Goal: Information Seeking & Learning: Learn about a topic

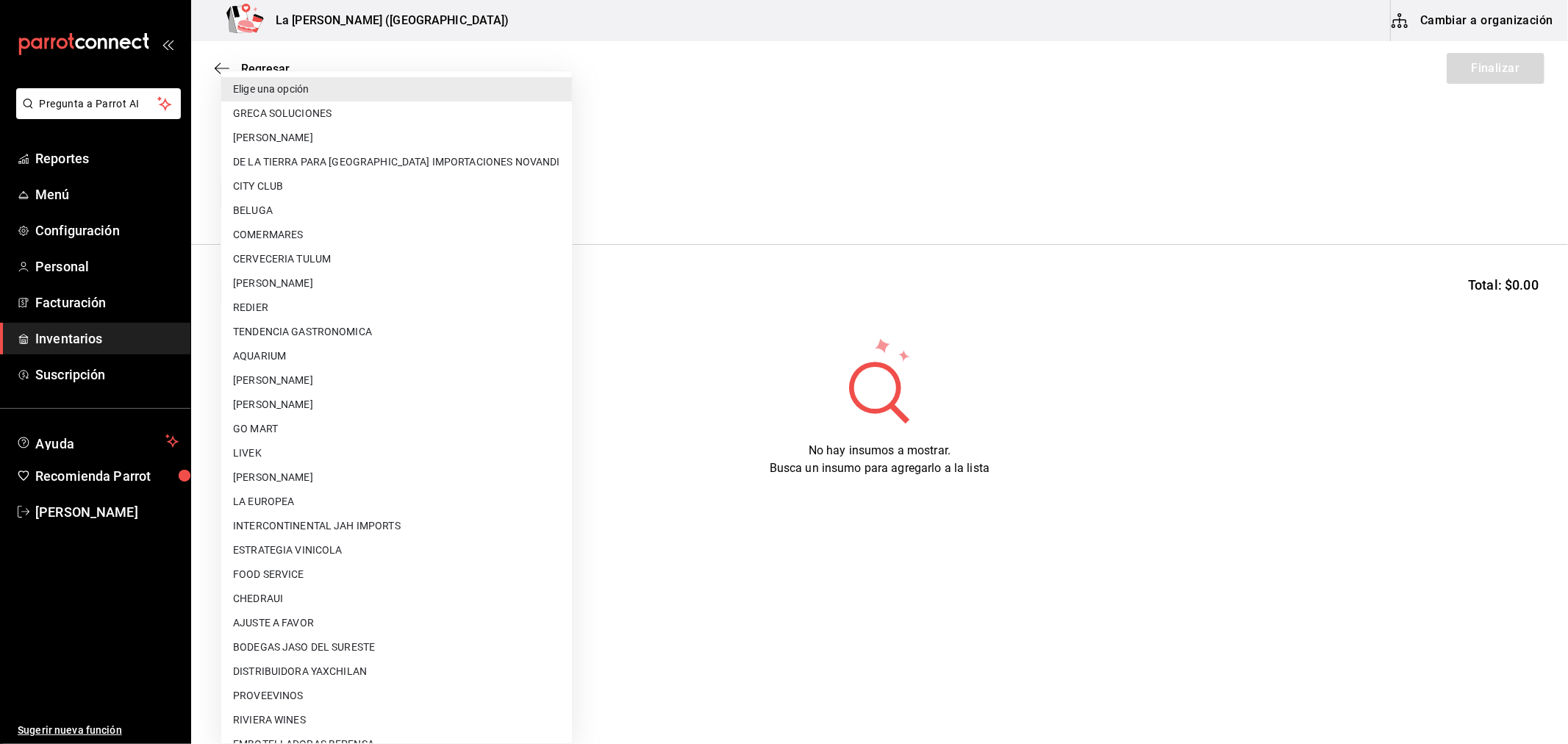
click at [61, 160] on div at bounding box center [784, 372] width 1568 height 744
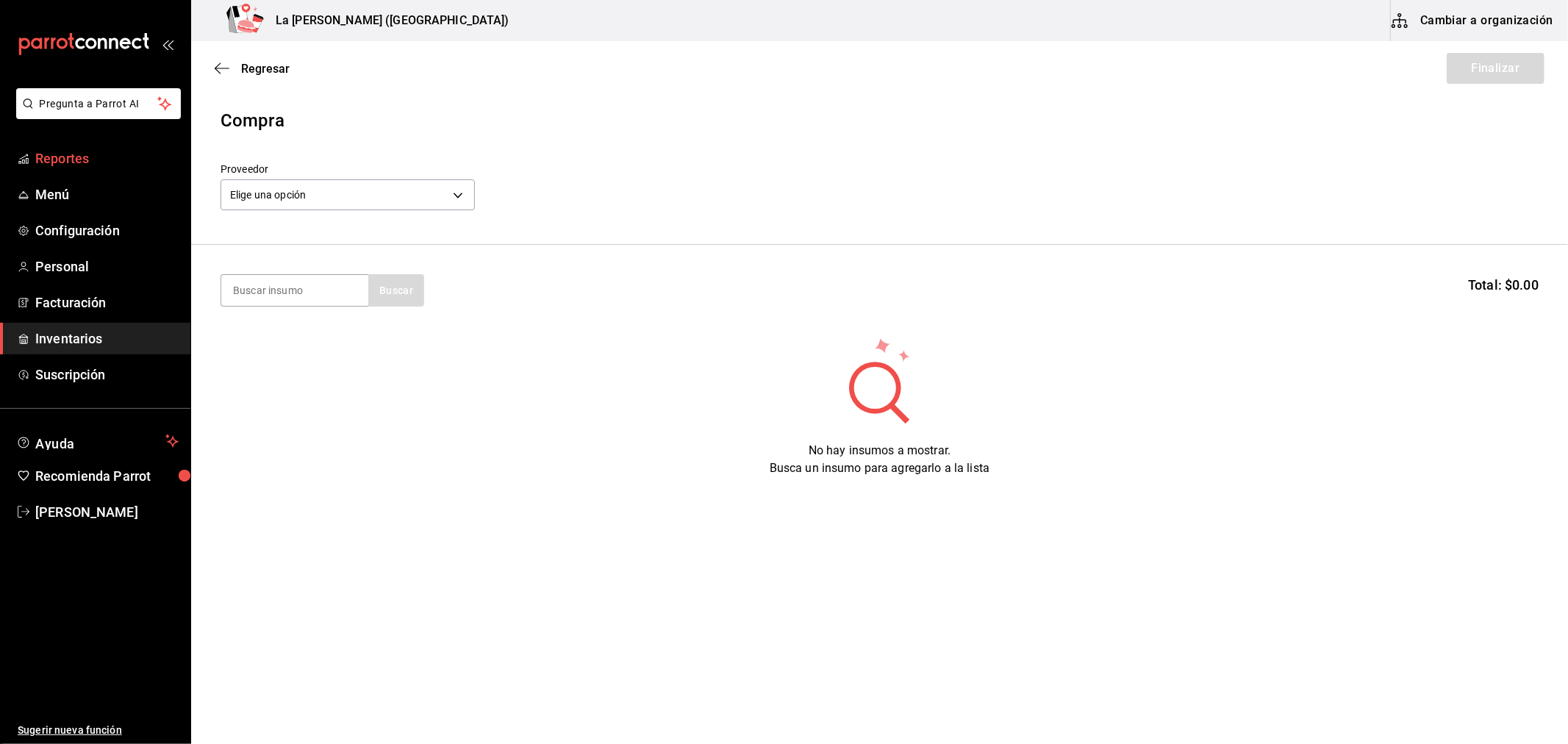
click at [61, 160] on span "Reportes" at bounding box center [106, 158] width 143 height 20
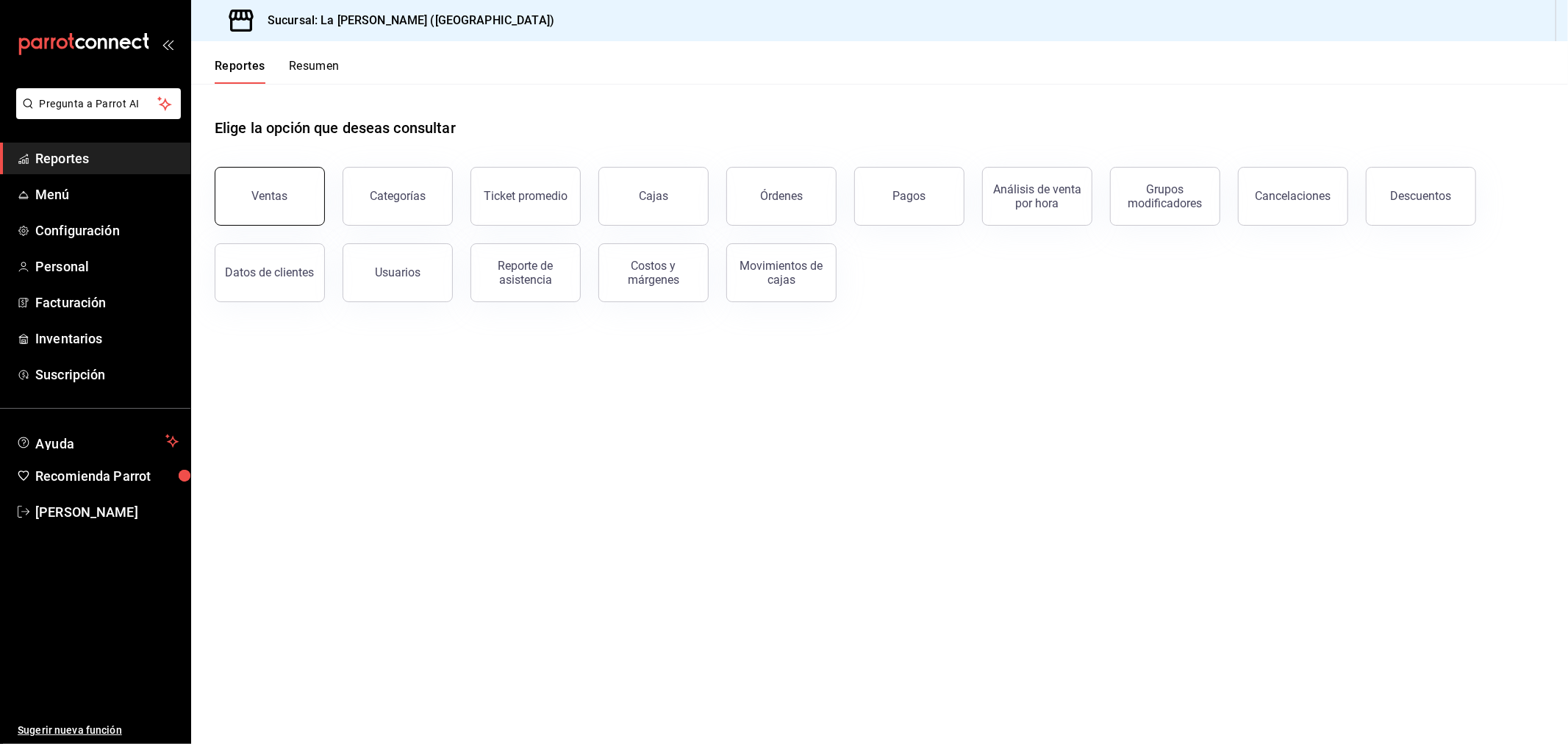
click at [279, 199] on div "Ventas" at bounding box center [270, 196] width 36 height 14
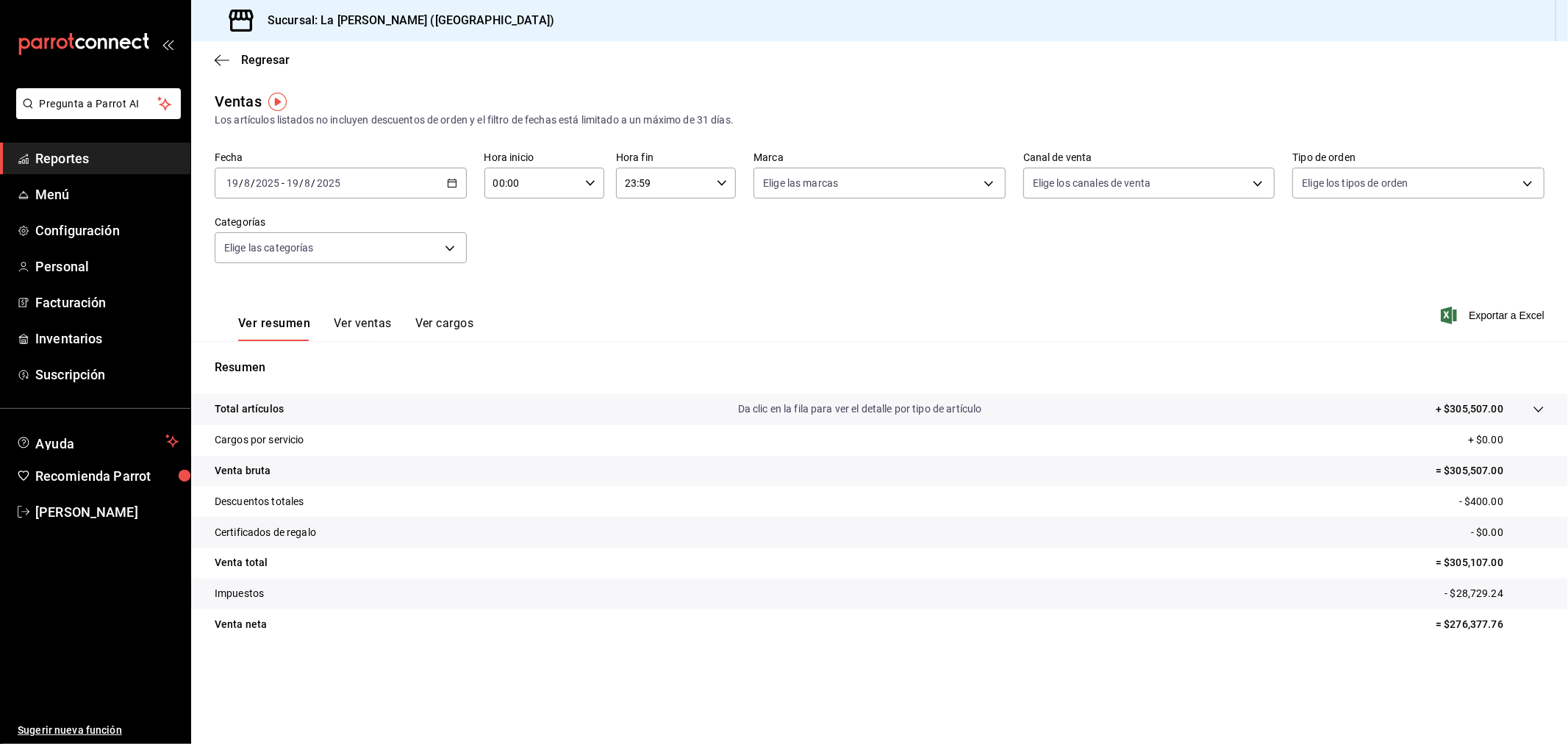
click at [524, 177] on input "00:00" at bounding box center [532, 183] width 95 height 29
click at [520, 251] on button "10" at bounding box center [515, 247] width 54 height 29
type input "10:00"
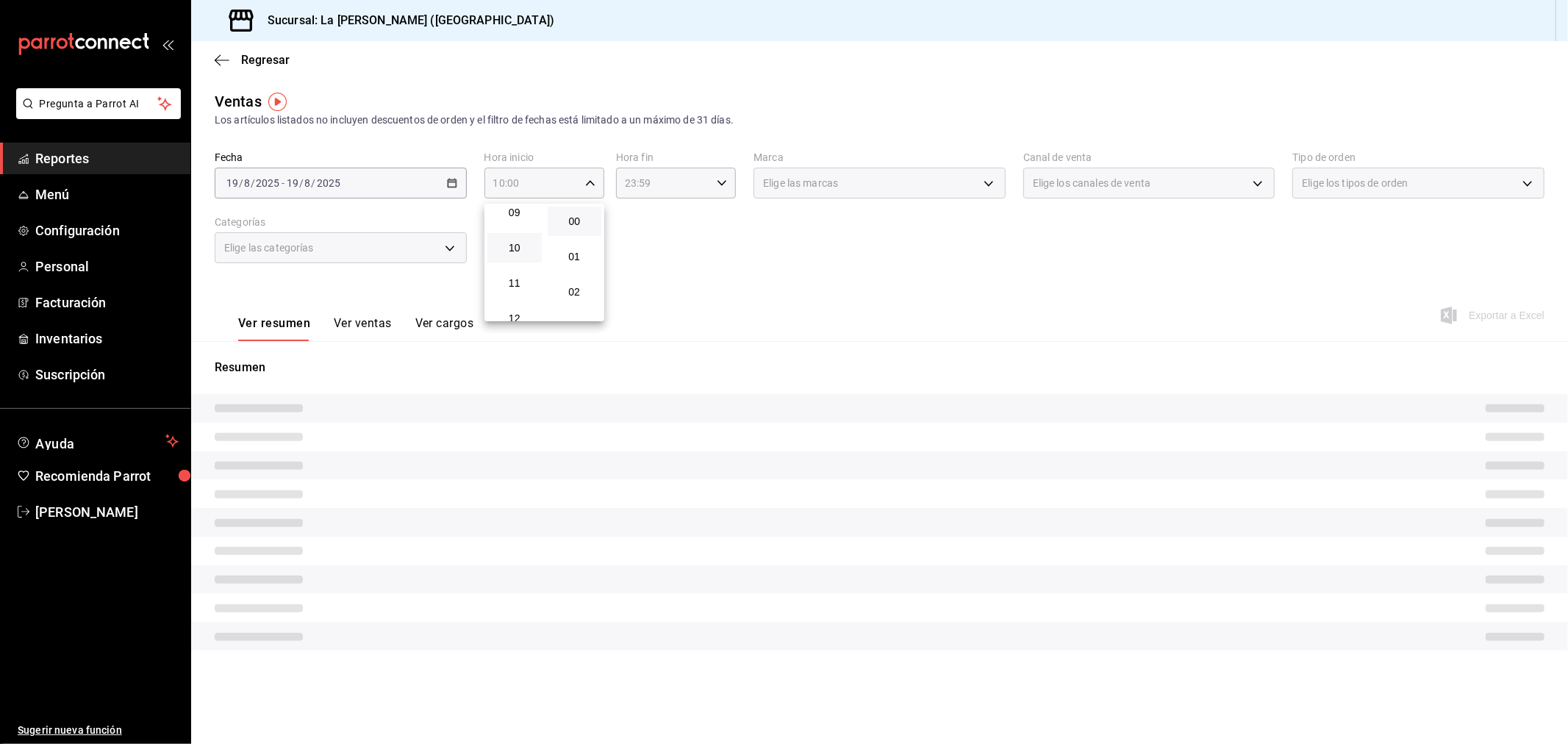
click at [673, 177] on div at bounding box center [784, 372] width 1568 height 744
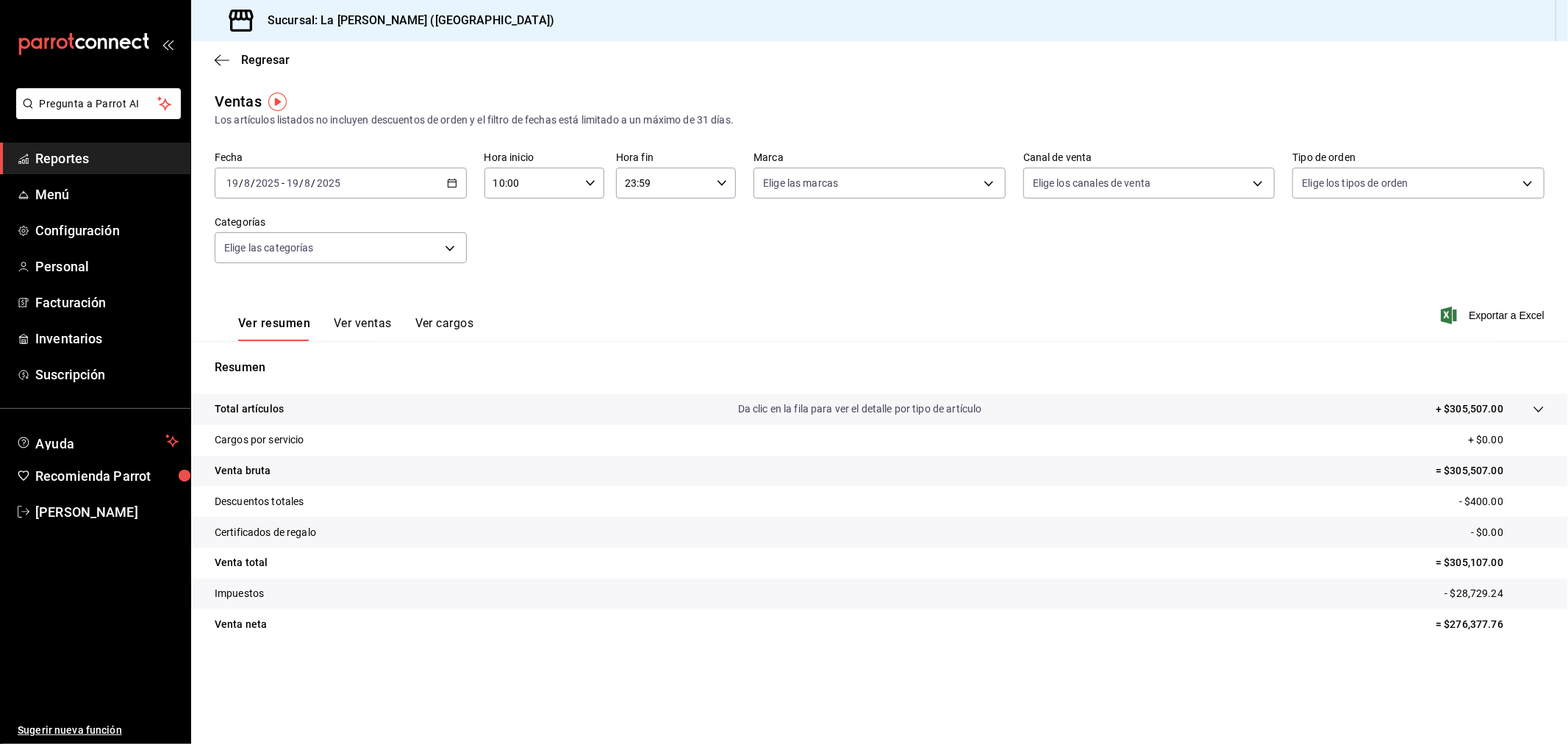
click at [677, 184] on input "23:59" at bounding box center [664, 183] width 95 height 29
click at [647, 217] on button "04" at bounding box center [646, 213] width 54 height 29
type input "04:59"
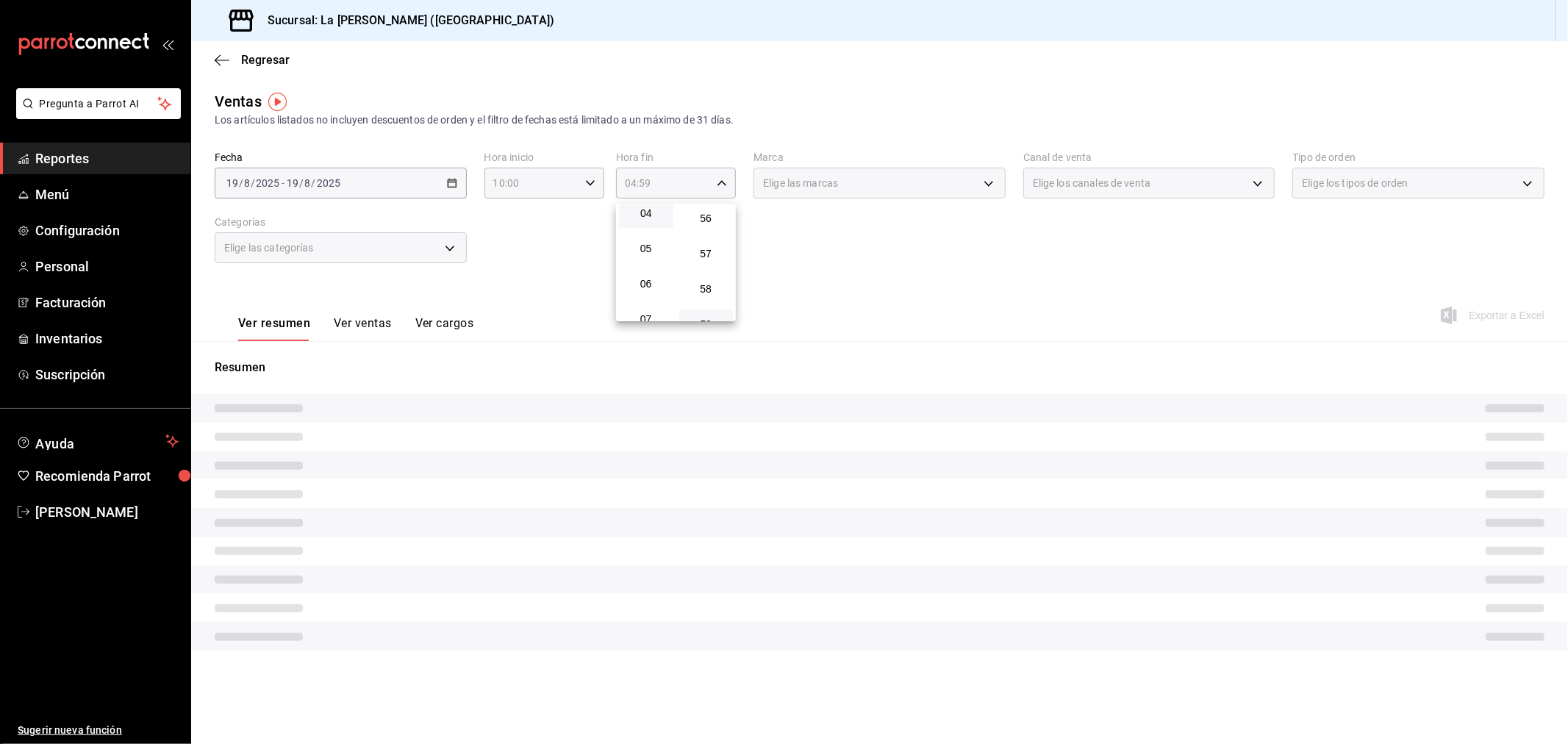
click at [569, 241] on div at bounding box center [784, 372] width 1568 height 744
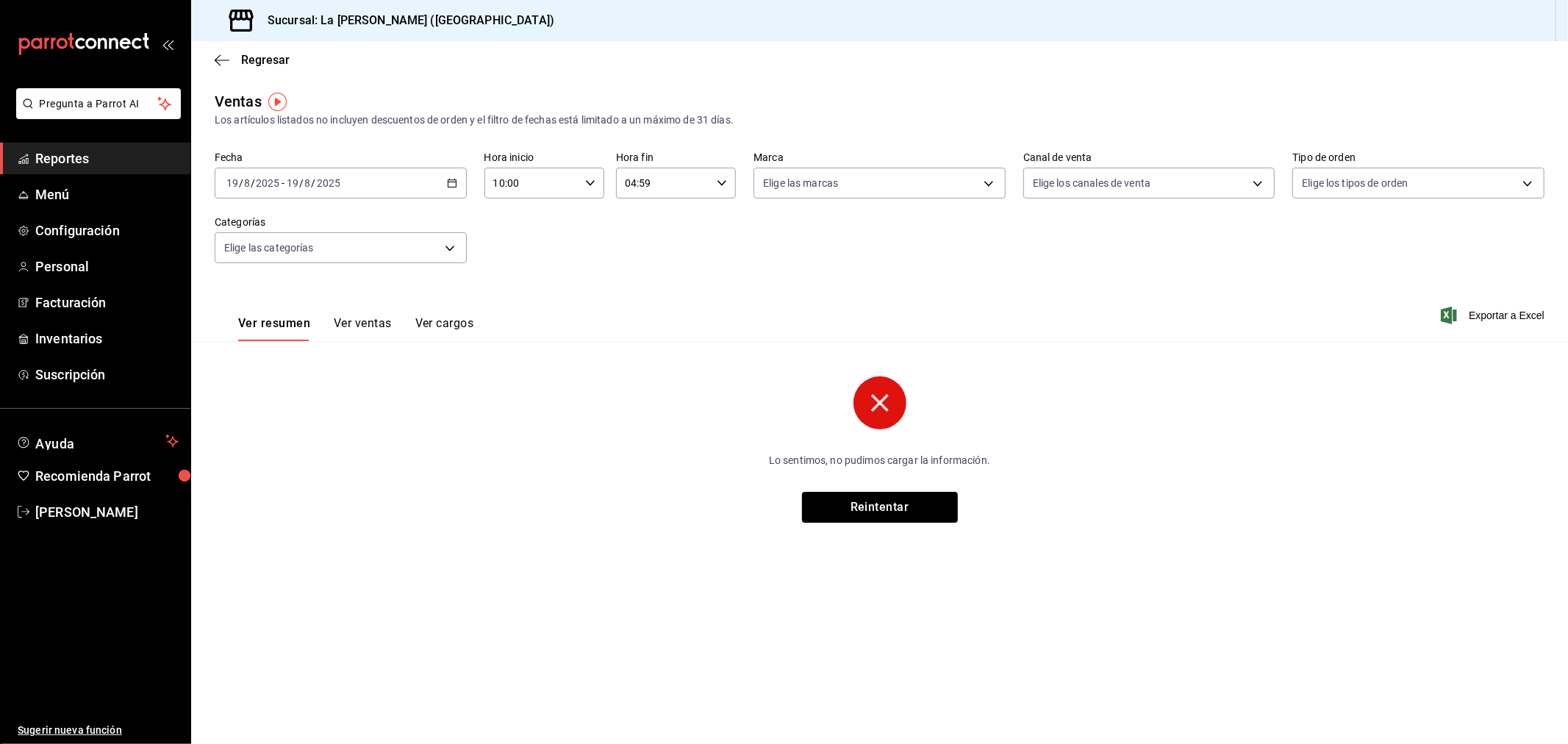
click at [419, 184] on div "[DATE] [DATE] - [DATE] [DATE]" at bounding box center [340, 183] width 252 height 31
click at [283, 352] on span "Rango de fechas" at bounding box center [284, 360] width 114 height 16
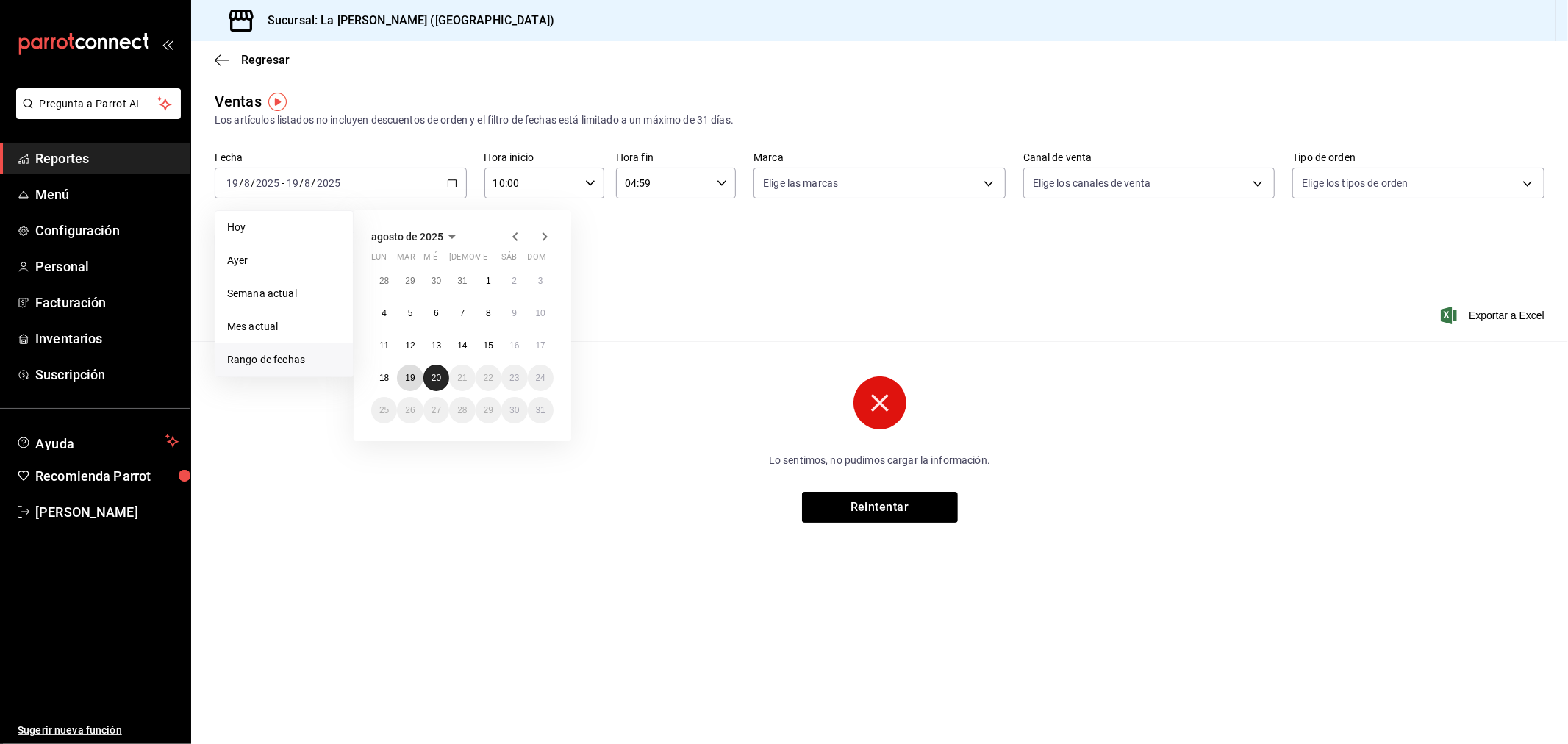
drag, startPoint x: 416, startPoint y: 373, endPoint x: 430, endPoint y: 375, distance: 14.1
click at [416, 375] on button "19" at bounding box center [410, 378] width 25 height 26
click at [435, 375] on abbr "20" at bounding box center [436, 378] width 10 height 11
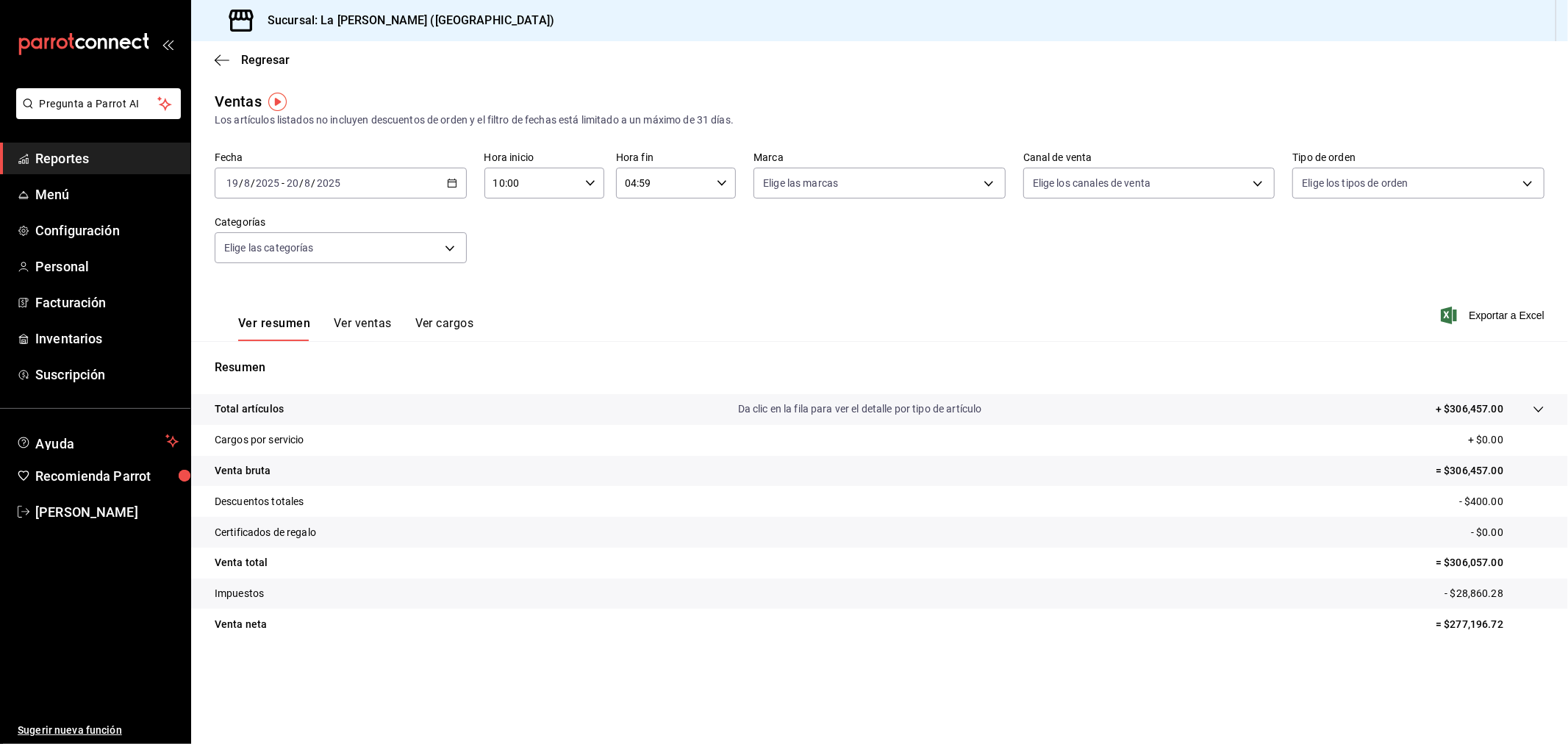
drag, startPoint x: 1302, startPoint y: 695, endPoint x: 1172, endPoint y: 705, distance: 130.4
click at [1302, 695] on main "Regresar Ventas Los artículos listados no incluyen descuentos de orden y el fil…" at bounding box center [879, 393] width 1377 height 703
click at [927, 319] on div "Ver resumen Ver ventas Ver cargos Exportar a Excel" at bounding box center [879, 311] width 1377 height 61
click at [928, 319] on div "Ver resumen Ver ventas Ver cargos Exportar a Excel" at bounding box center [879, 311] width 1377 height 61
click at [1042, 326] on div "Ver resumen Ver ventas Ver cargos Exportar a Excel" at bounding box center [879, 311] width 1377 height 61
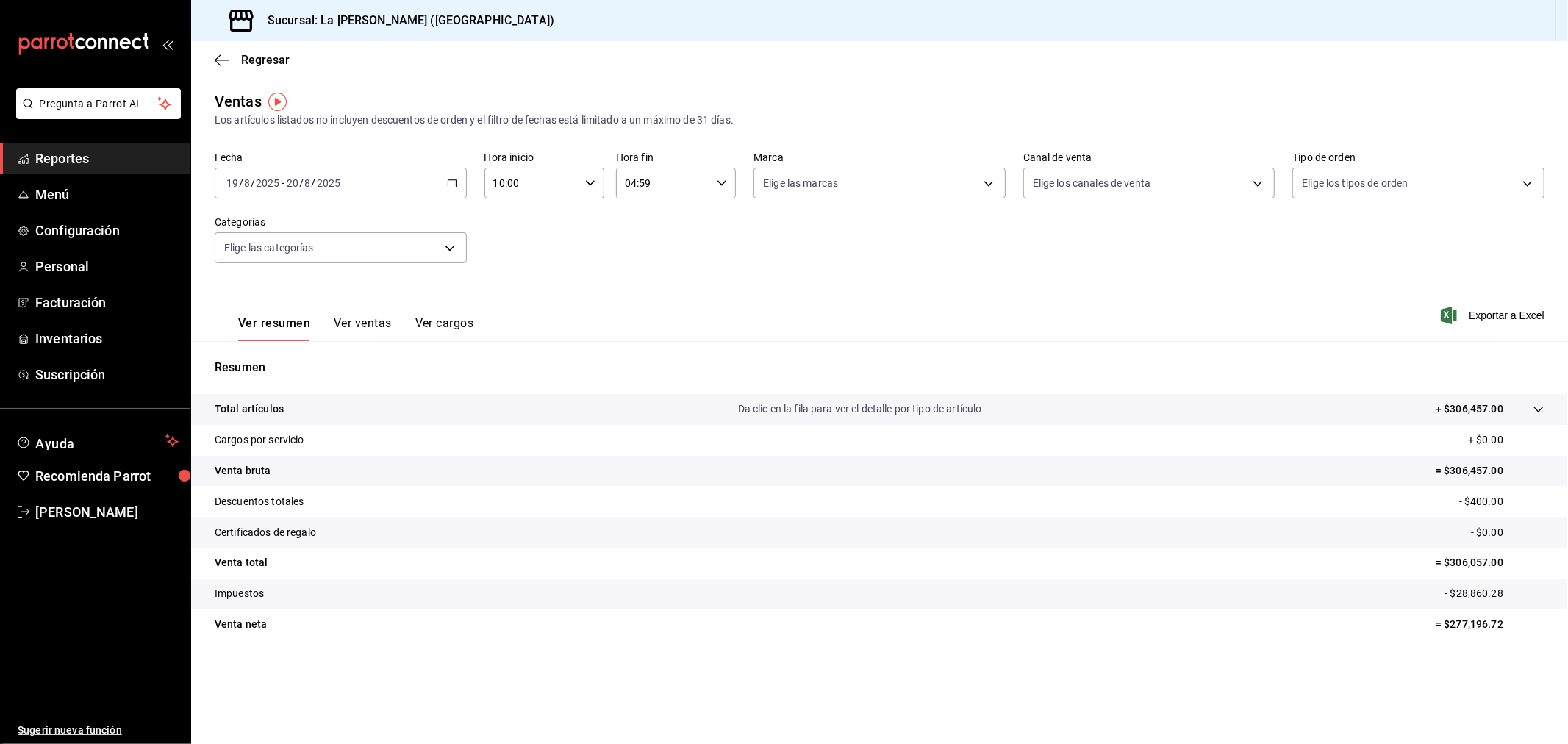
drag, startPoint x: 955, startPoint y: 479, endPoint x: 968, endPoint y: 480, distance: 13.0
click at [968, 480] on tr "Venta bruta = $306,457.00" at bounding box center [879, 471] width 1377 height 31
click at [71, 147] on link "Reportes" at bounding box center [95, 158] width 191 height 32
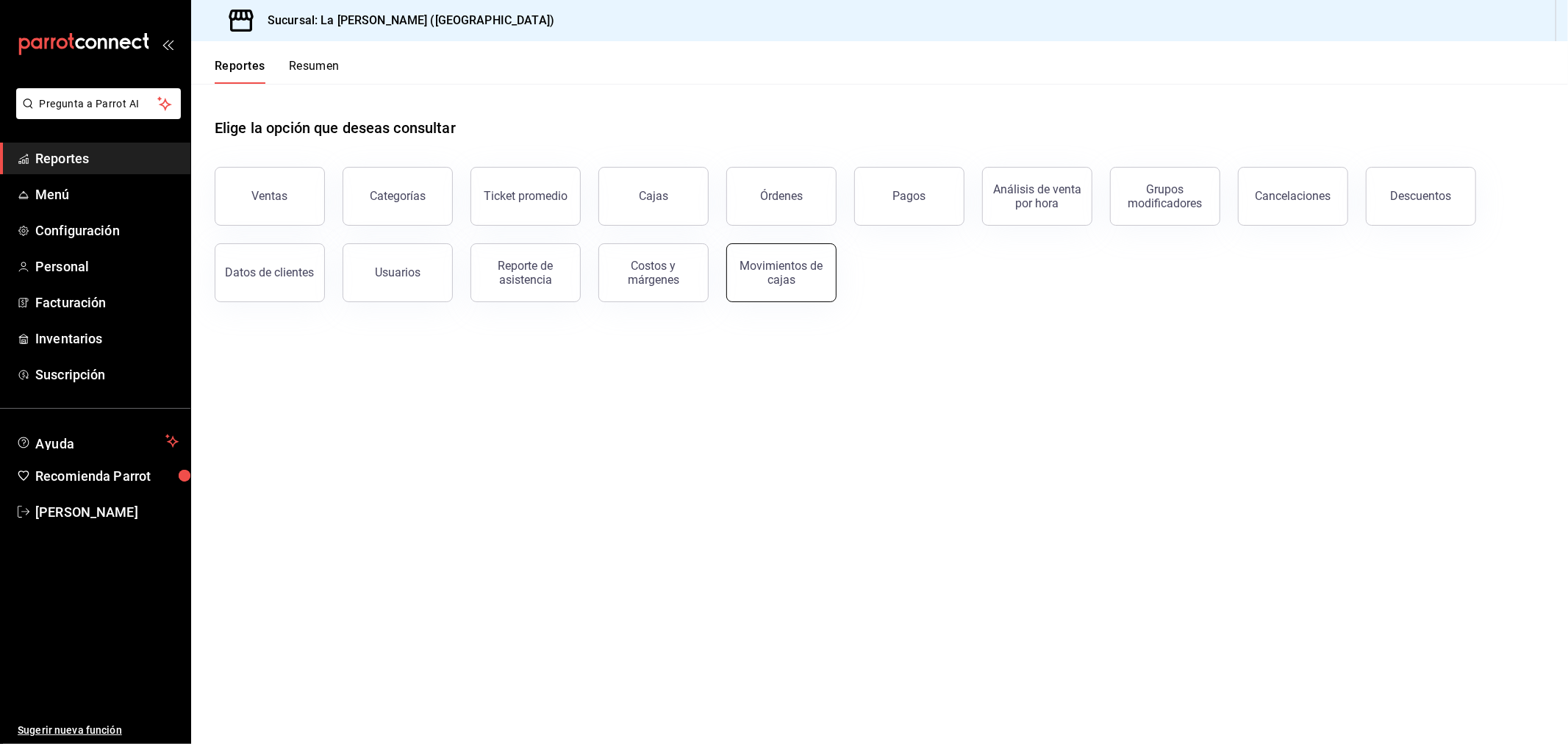
click at [795, 292] on button "Movimientos de cajas" at bounding box center [780, 272] width 110 height 59
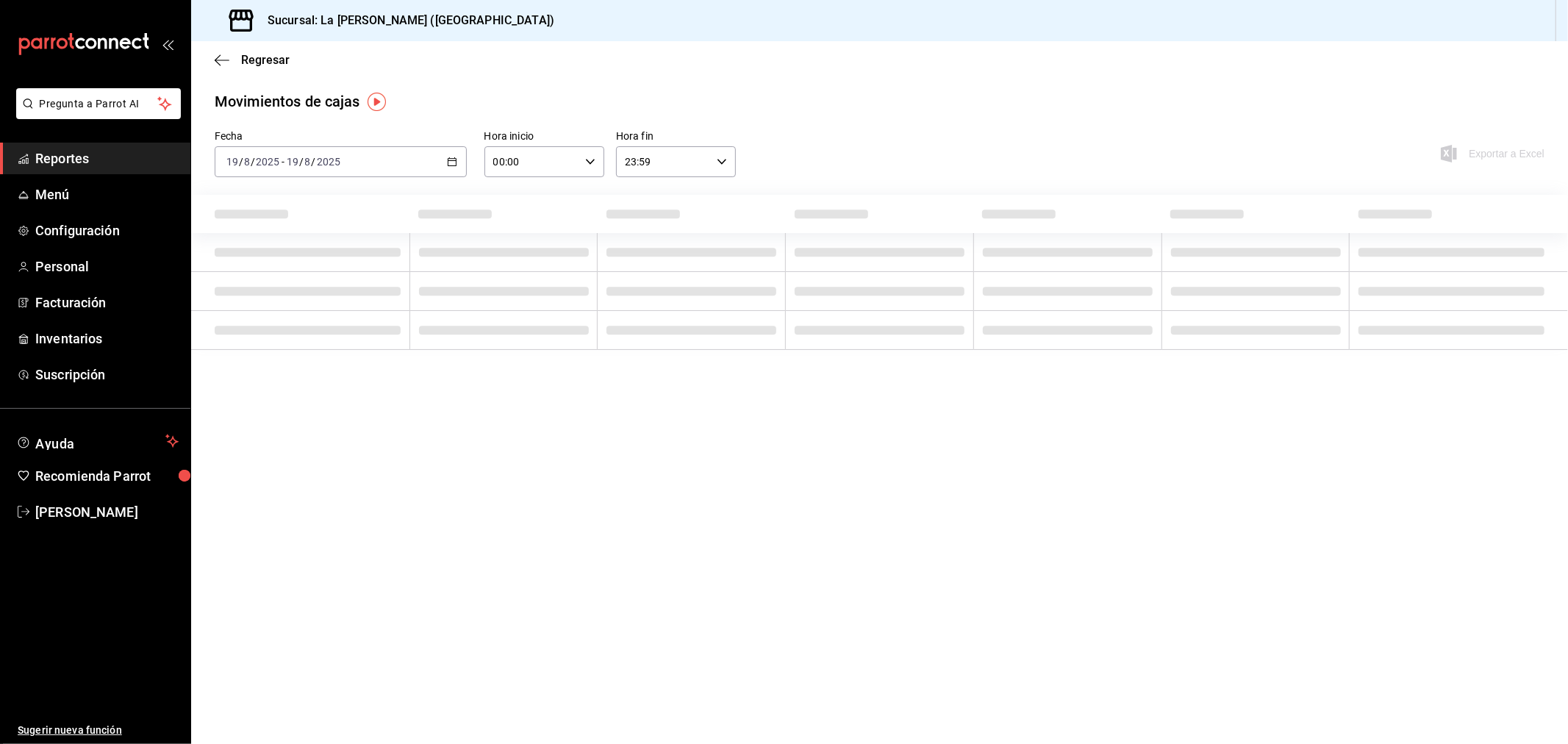
click at [50, 153] on span "Reportes" at bounding box center [106, 158] width 143 height 20
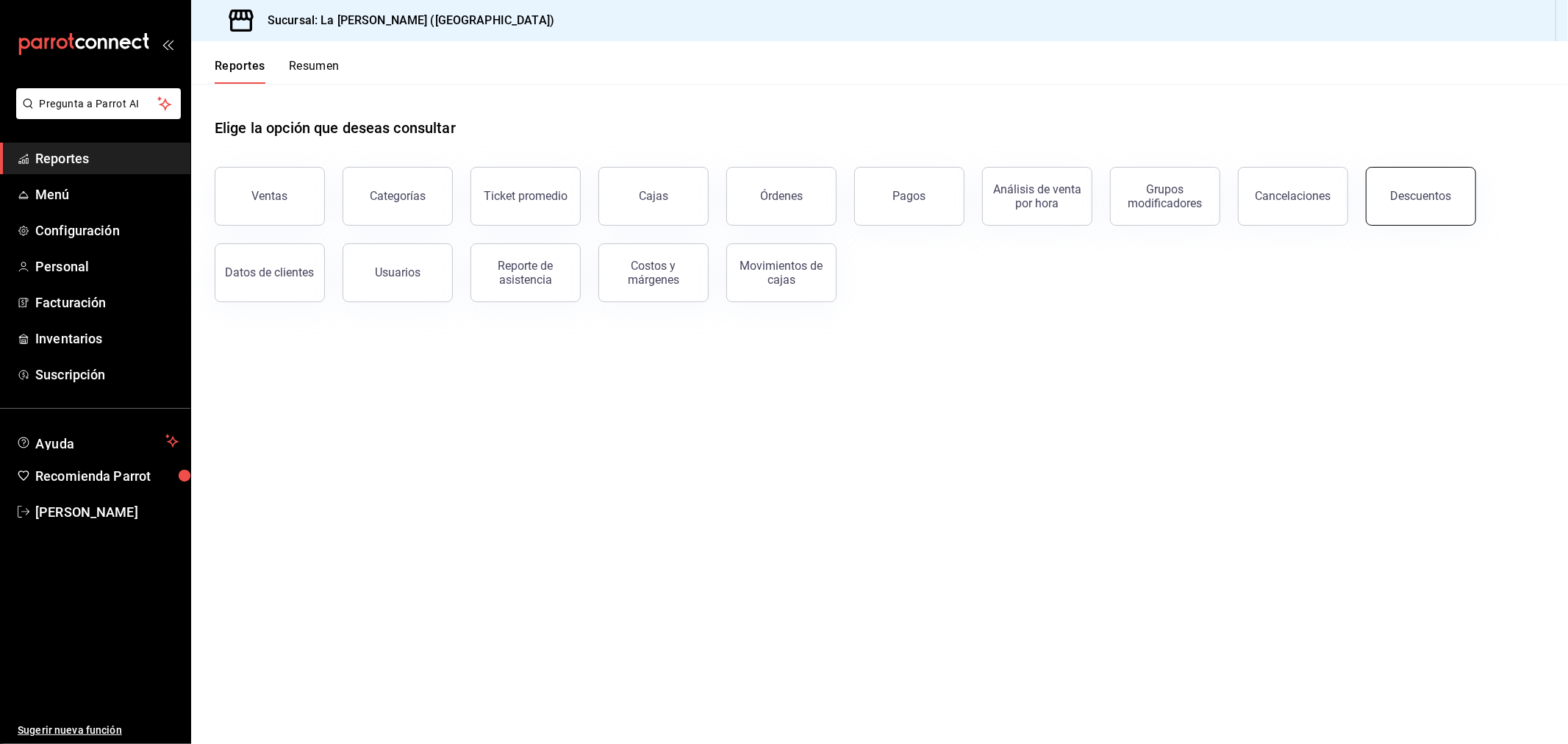
click at [1400, 209] on button "Descuentos" at bounding box center [1420, 196] width 110 height 59
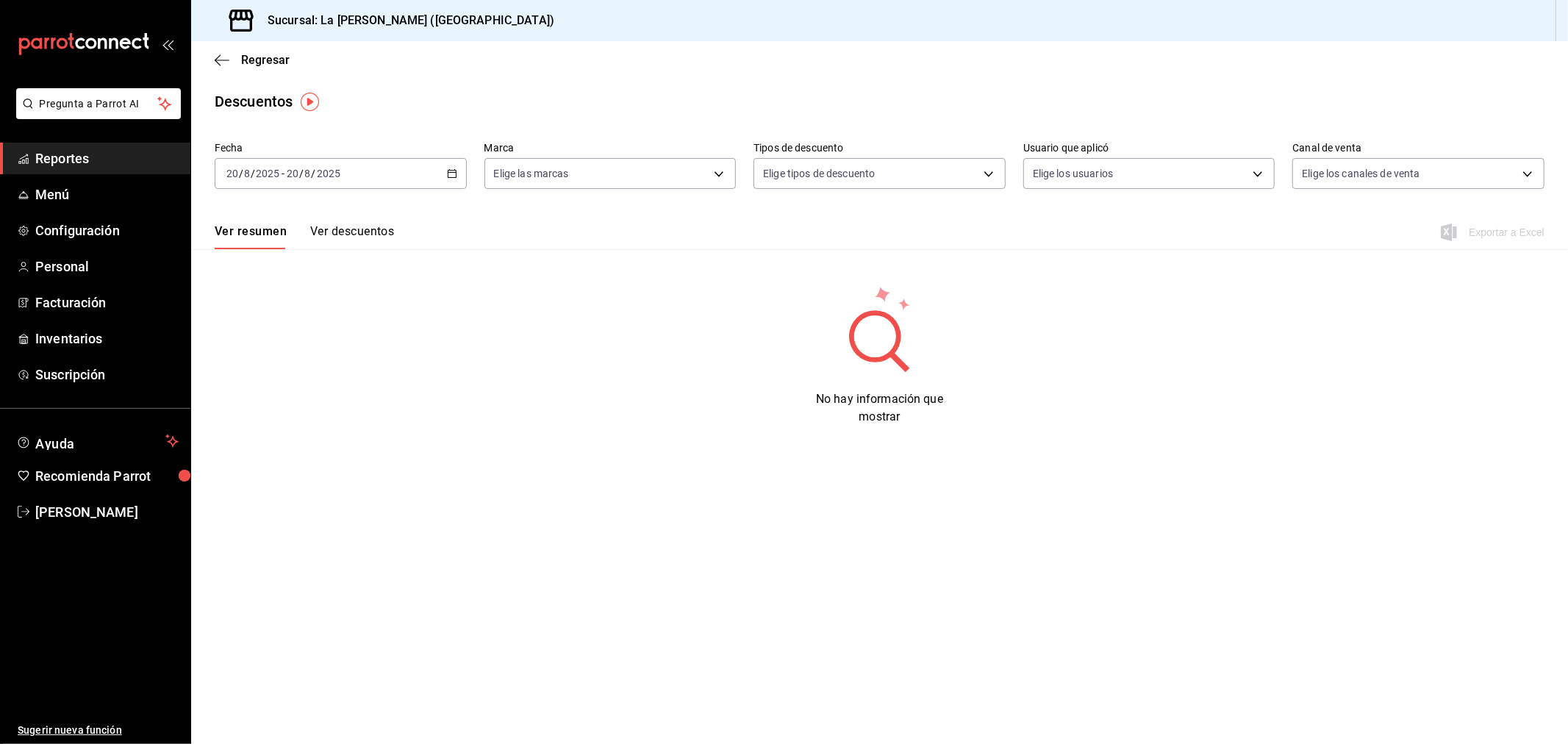
click at [354, 231] on button "Ver descuentos" at bounding box center [352, 236] width 83 height 25
click at [421, 172] on div "[DATE] [DATE] - [DATE] [DATE]" at bounding box center [340, 173] width 252 height 31
click at [274, 375] on span "Rango de fechas" at bounding box center [284, 383] width 114 height 16
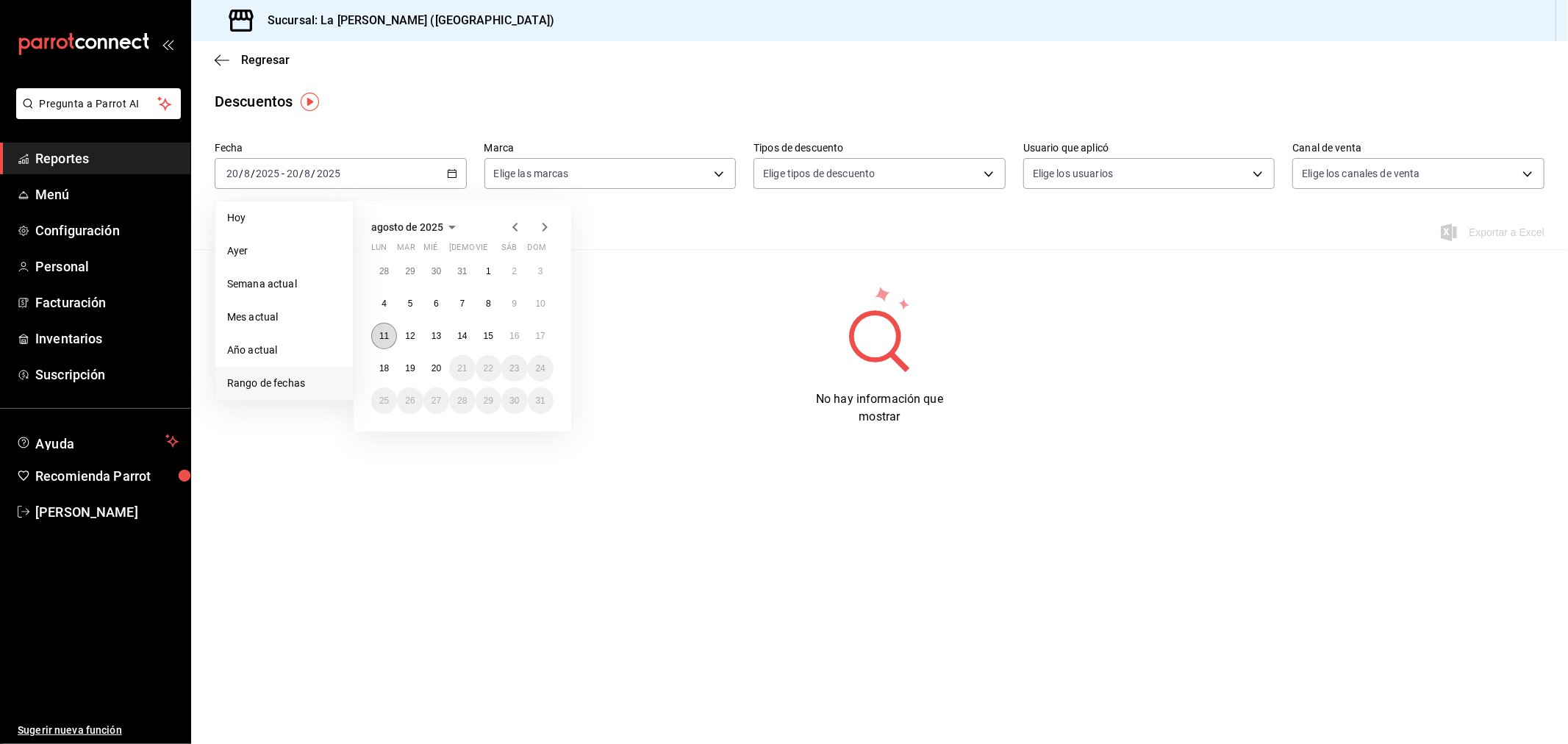
click at [380, 335] on abbr "11" at bounding box center [384, 336] width 10 height 11
click at [384, 363] on abbr "18" at bounding box center [384, 368] width 10 height 11
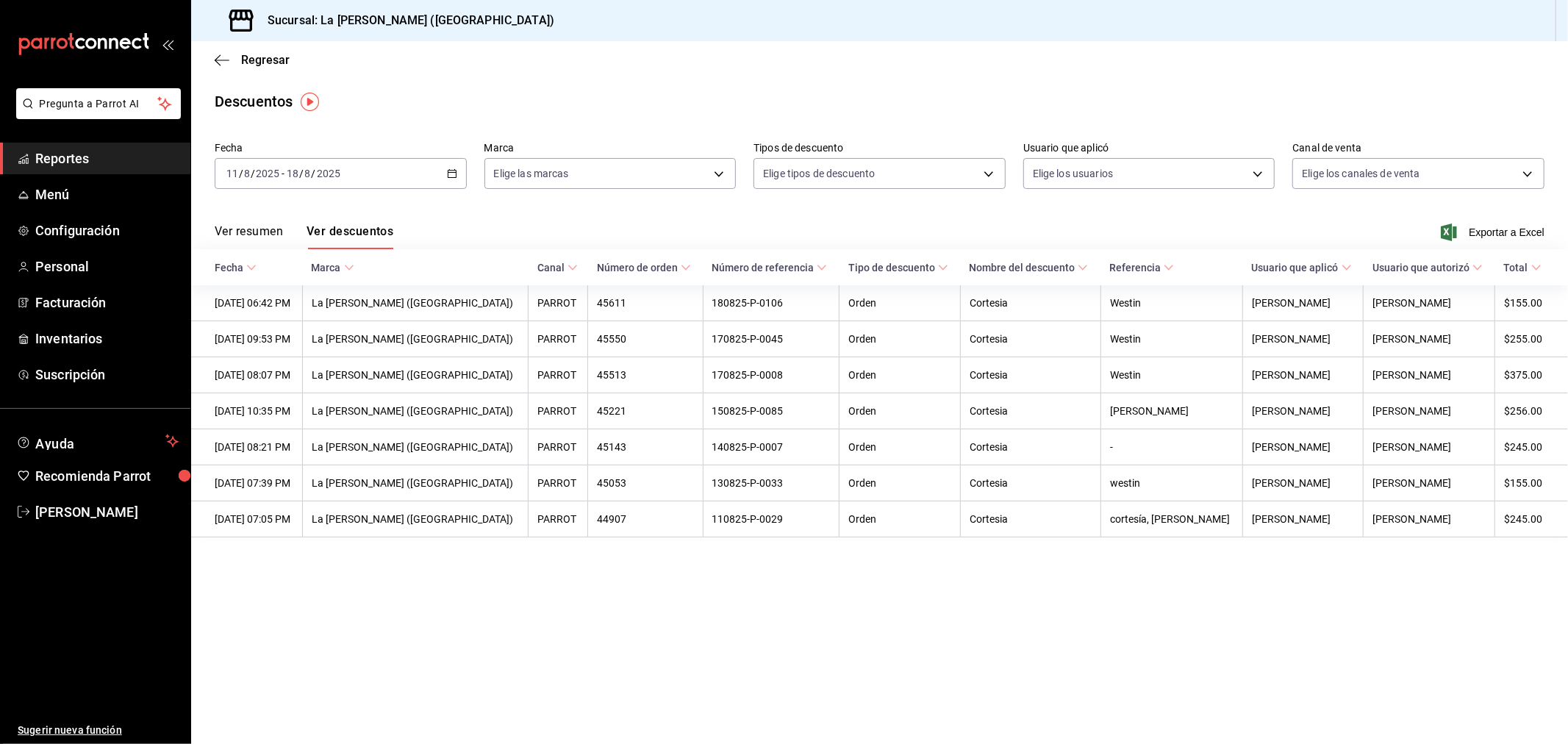
drag, startPoint x: 113, startPoint y: 160, endPoint x: 150, endPoint y: 168, distance: 37.9
click at [113, 160] on span "Reportes" at bounding box center [106, 158] width 143 height 20
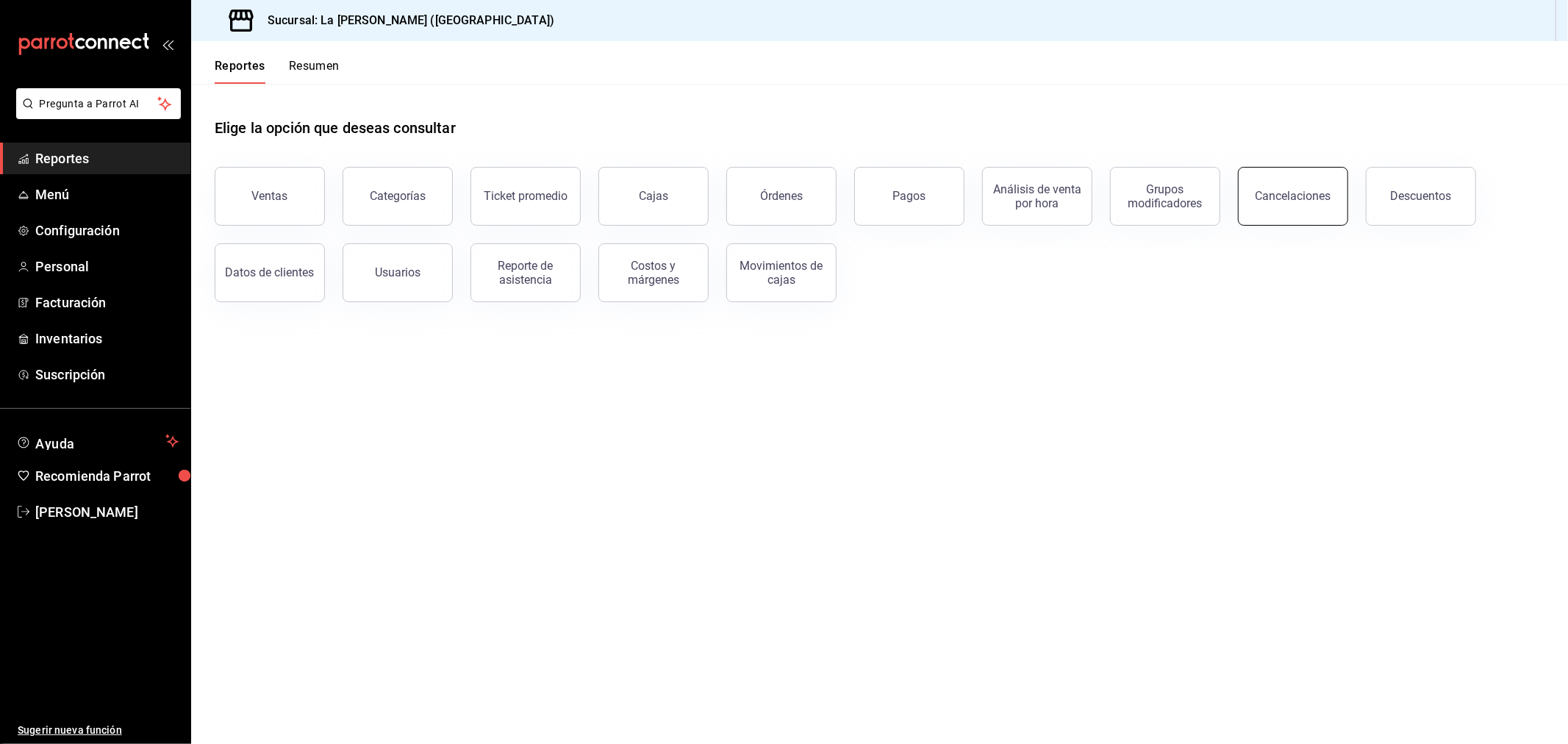
click at [1262, 200] on div "Cancelaciones" at bounding box center [1294, 196] width 76 height 14
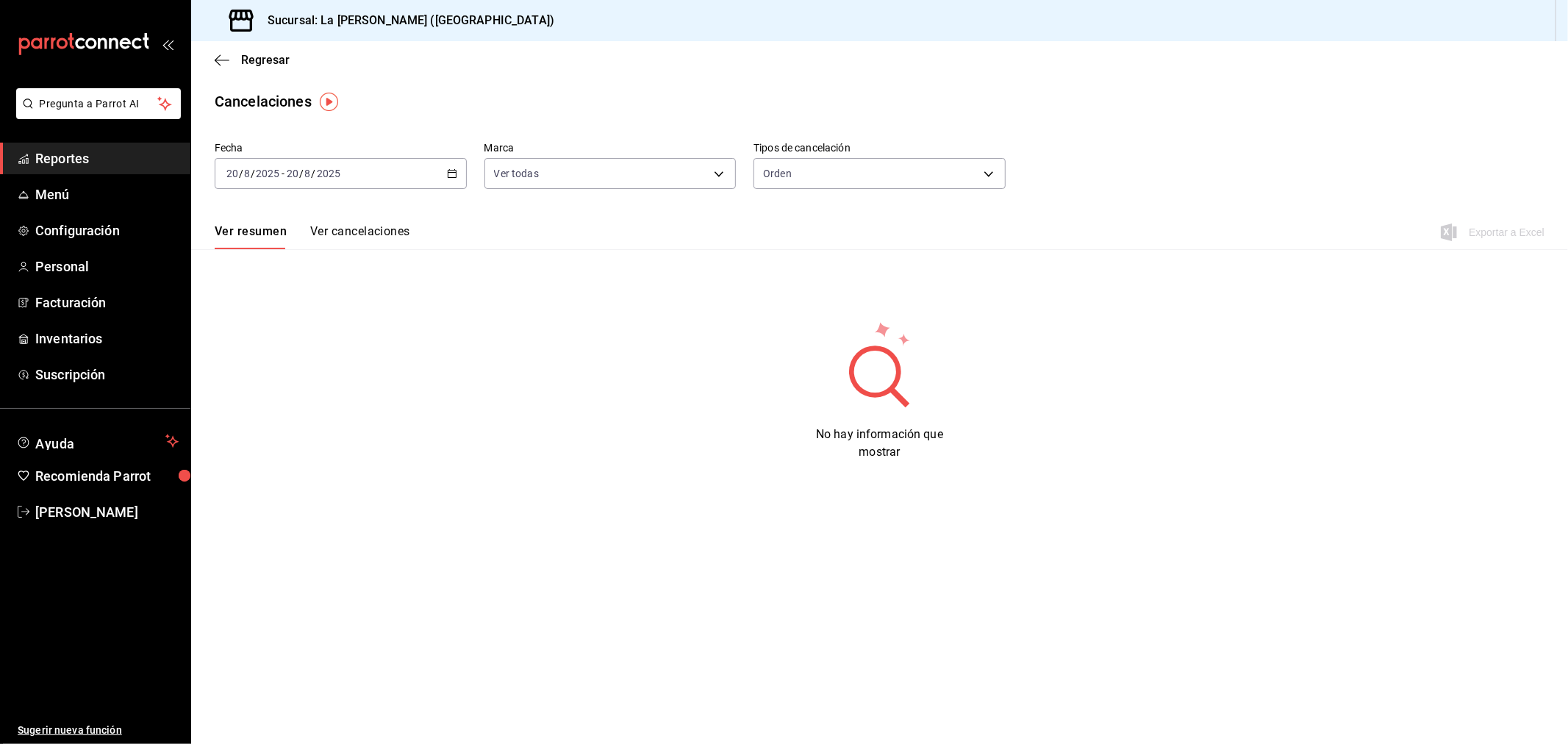
click at [411, 178] on div "[DATE] [DATE] - [DATE] [DATE]" at bounding box center [340, 173] width 252 height 31
click at [295, 379] on span "Rango de fechas" at bounding box center [284, 383] width 114 height 16
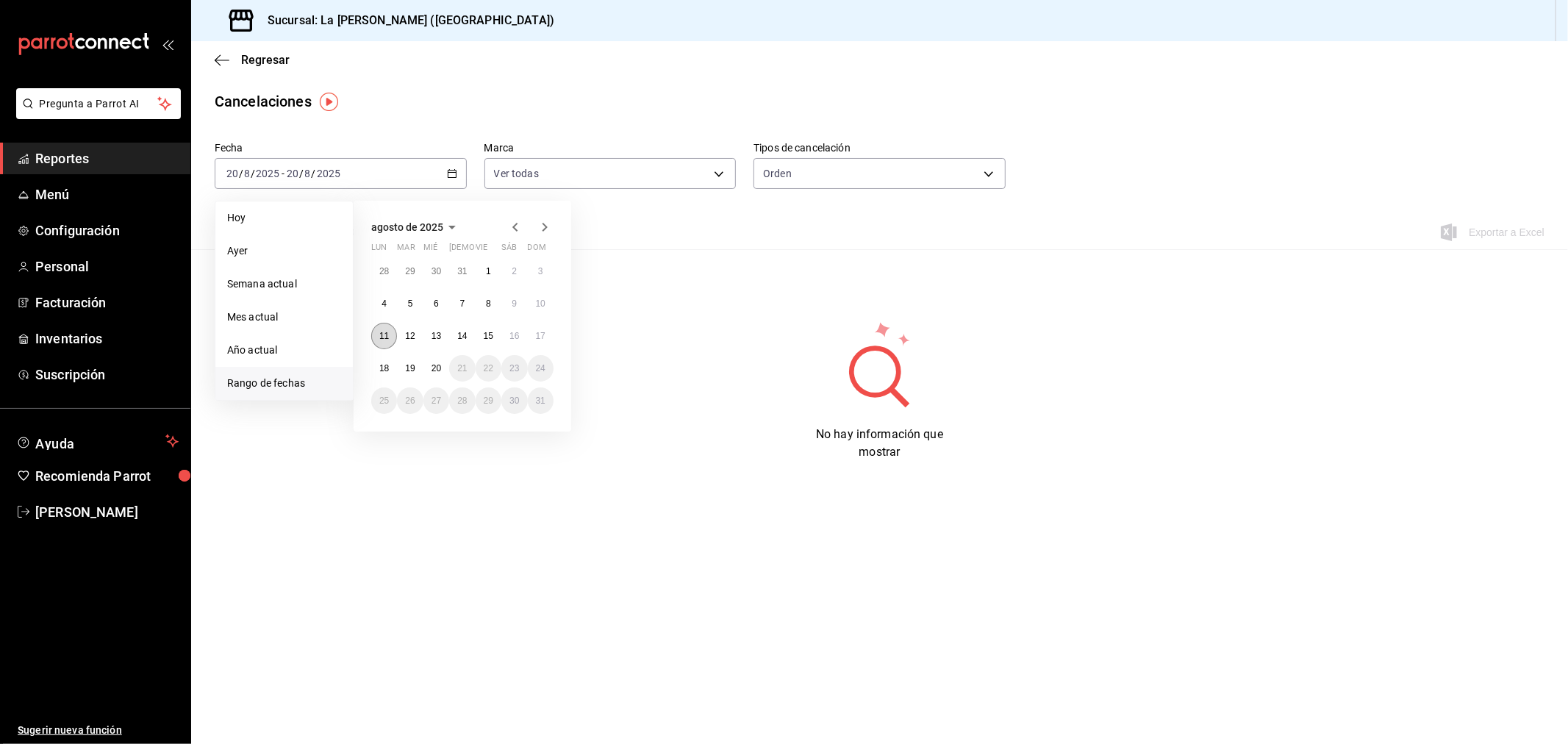
drag, startPoint x: 378, startPoint y: 339, endPoint x: 375, endPoint y: 350, distance: 11.4
click at [378, 342] on button "11" at bounding box center [383, 336] width 25 height 26
click at [375, 370] on button "18" at bounding box center [383, 368] width 25 height 26
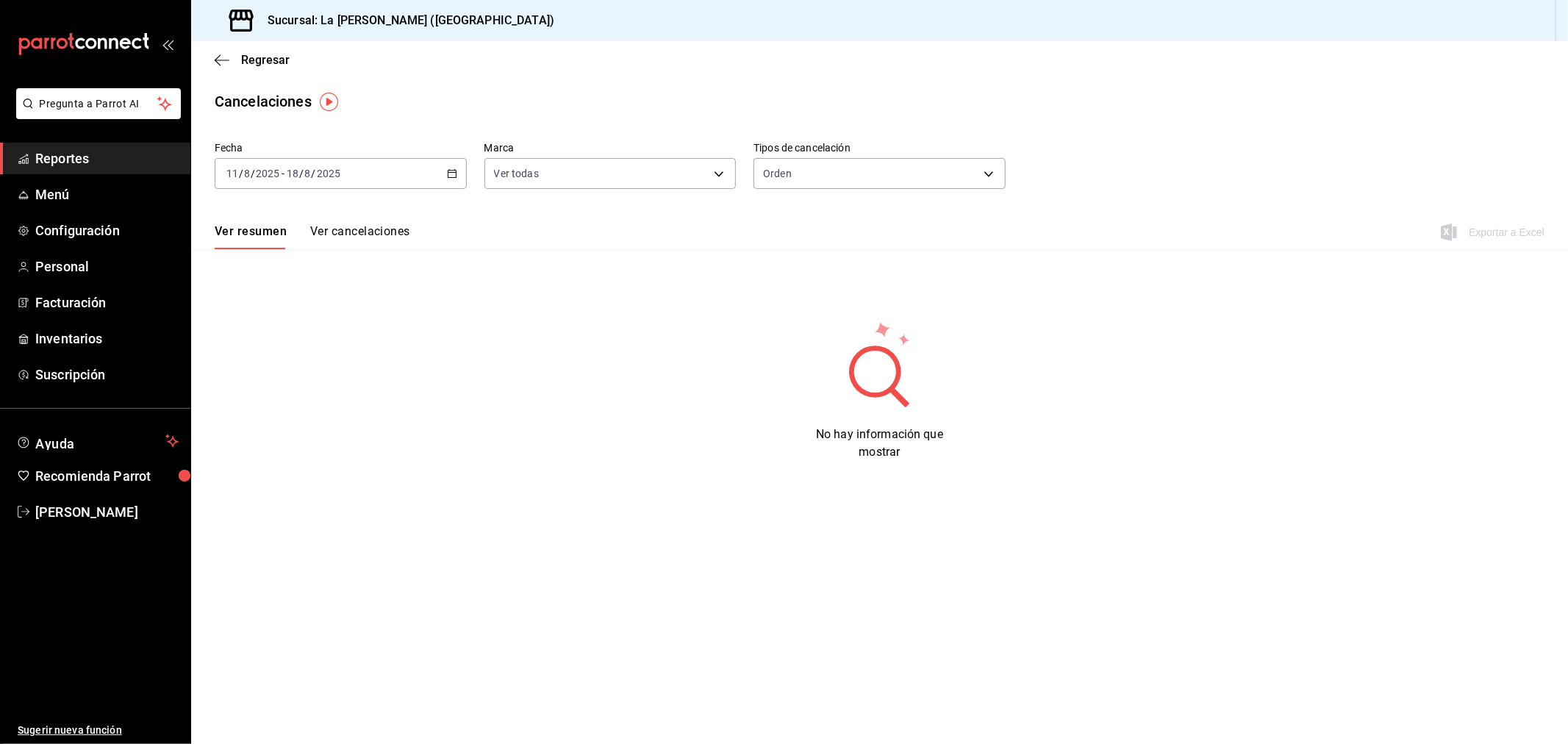
click at [398, 227] on button "Ver cancelaciones" at bounding box center [360, 236] width 100 height 25
